Goal: Task Accomplishment & Management: Complete application form

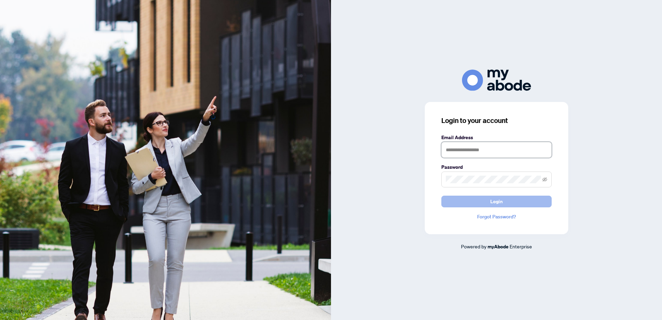
type input "**********"
click at [499, 204] on span "Login" at bounding box center [496, 201] width 12 height 11
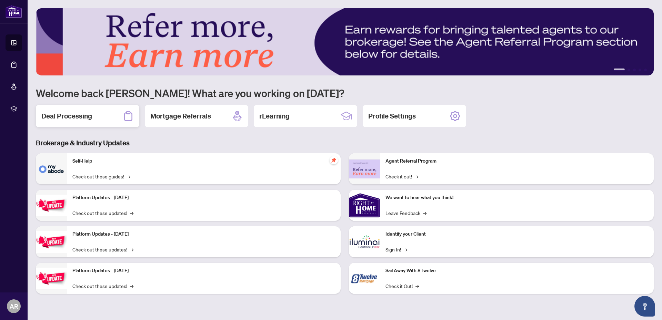
click at [84, 116] on h2 "Deal Processing" at bounding box center [66, 116] width 51 height 10
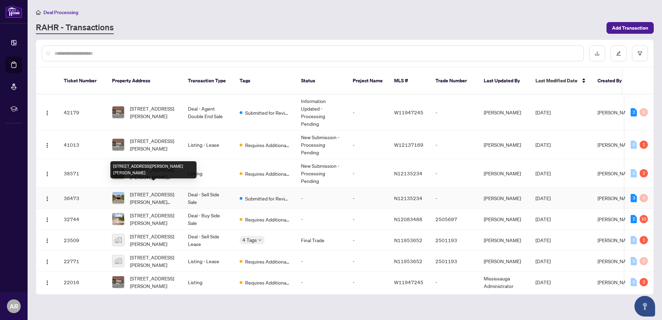
click at [148, 191] on span "[STREET_ADDRESS][PERSON_NAME][PERSON_NAME]" at bounding box center [153, 198] width 47 height 15
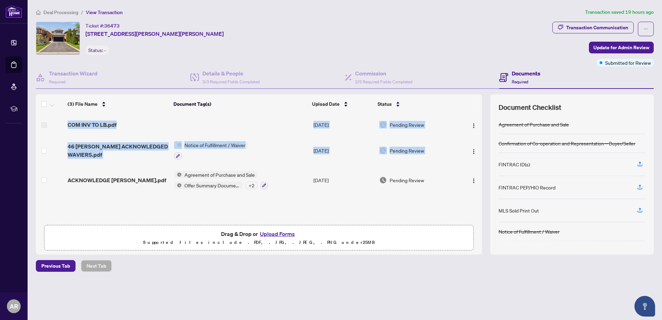
drag, startPoint x: 482, startPoint y: 131, endPoint x: 475, endPoint y: 158, distance: 27.5
click at [477, 157] on div "(3) File Name Document Tag(s) Upload Date Status COM INV TO LB.pdf [DATE] Pendi…" at bounding box center [345, 174] width 618 height 160
click at [269, 234] on button "Upload Forms" at bounding box center [277, 234] width 39 height 9
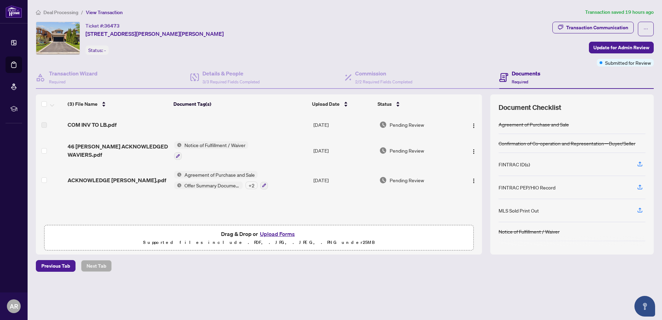
click at [250, 205] on div "(3) File Name Document Tag(s) Upload Date Status COM INV TO LB.pdf [DATE] Pendi…" at bounding box center [259, 174] width 446 height 160
click at [260, 232] on button "Upload Forms" at bounding box center [277, 234] width 39 height 9
click at [267, 234] on button "Upload Forms" at bounding box center [277, 234] width 39 height 9
click at [262, 239] on p "Supported files include .PDF, .JPG, .JPEG, .PNG under 25 MB" at bounding box center [259, 243] width 421 height 8
click at [269, 234] on button "Upload Forms" at bounding box center [277, 234] width 39 height 9
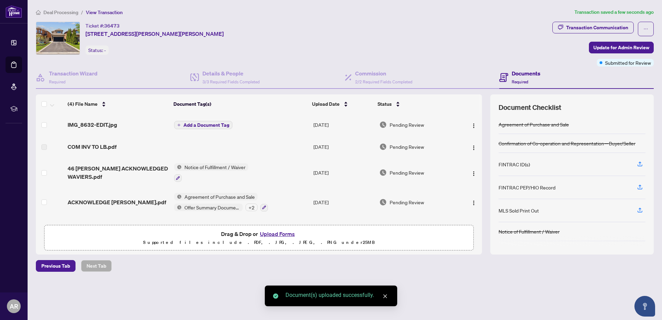
click at [386, 296] on icon "close" at bounding box center [385, 296] width 5 height 5
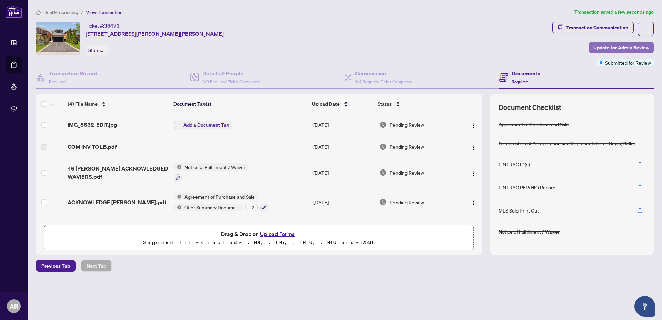
click at [636, 46] on span "Update for Admin Review" at bounding box center [621, 47] width 56 height 11
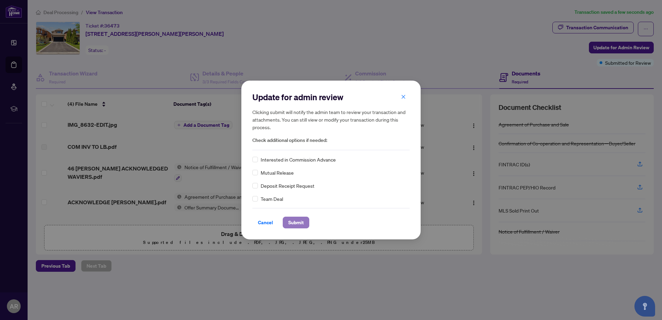
click at [298, 222] on span "Submit" at bounding box center [296, 222] width 16 height 11
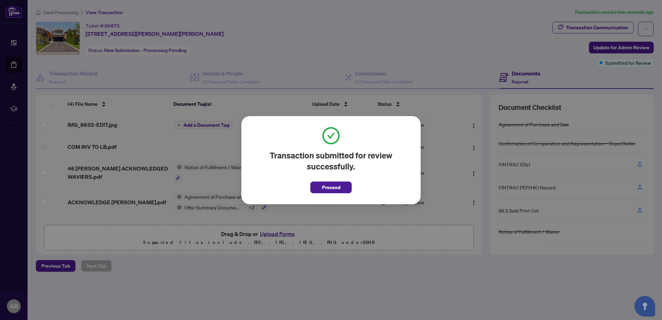
click at [336, 189] on span "Proceed" at bounding box center [331, 187] width 18 height 11
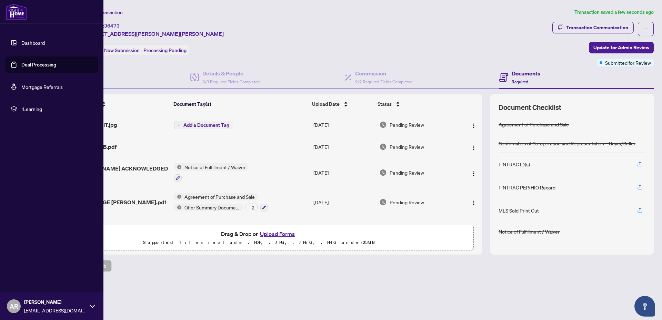
click at [15, 307] on span "AR" at bounding box center [14, 307] width 9 height 10
click at [32, 265] on span "Logout" at bounding box center [28, 265] width 16 height 11
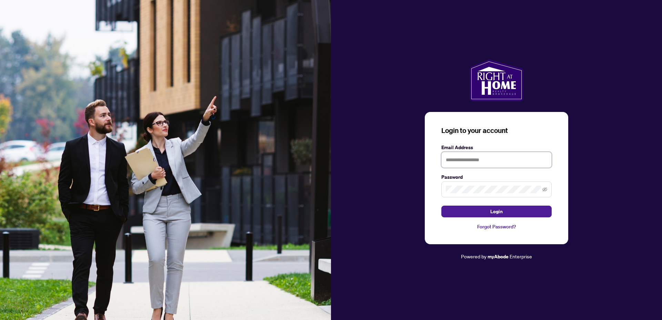
type input "**********"
